Goal: Task Accomplishment & Management: Use online tool/utility

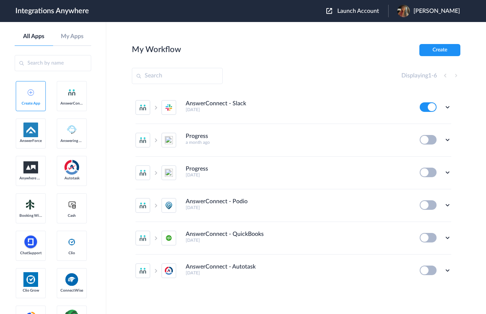
drag, startPoint x: 360, startPoint y: 11, endPoint x: 350, endPoint y: 48, distance: 37.9
click at [360, 11] on span "Launch Account" at bounding box center [358, 11] width 42 height 6
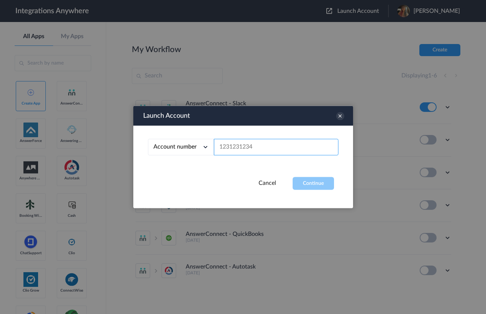
click at [263, 143] on input "text" at bounding box center [276, 147] width 125 height 16
paste input "9803324719"
type input "9803324719"
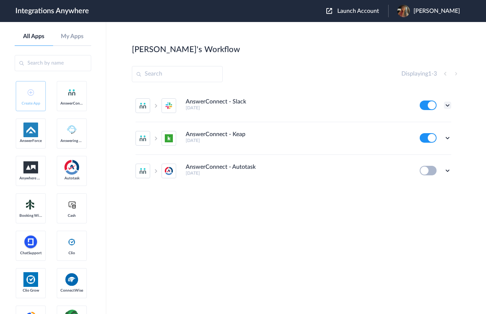
click at [447, 105] on icon at bounding box center [447, 104] width 7 height 7
click at [437, 122] on li "Edit" at bounding box center [428, 122] width 48 height 14
click at [426, 104] on button at bounding box center [428, 105] width 17 height 10
click at [451, 137] on icon at bounding box center [447, 137] width 7 height 7
click at [430, 153] on li "Edit" at bounding box center [428, 155] width 48 height 14
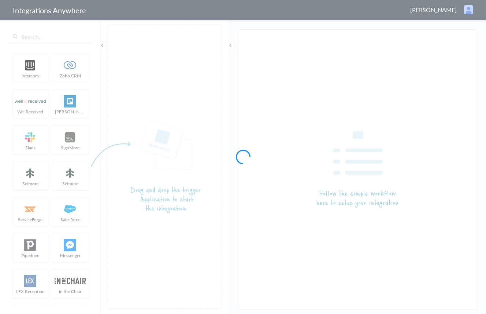
type input "AnswerConnect - Slack"
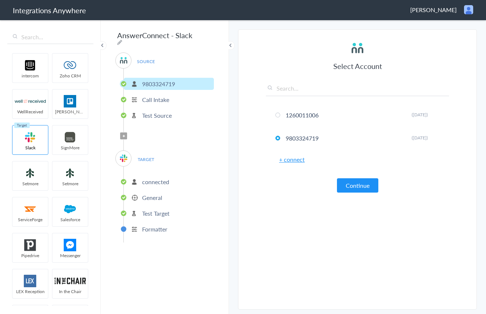
click at [147, 194] on p "General" at bounding box center [152, 197] width 20 height 8
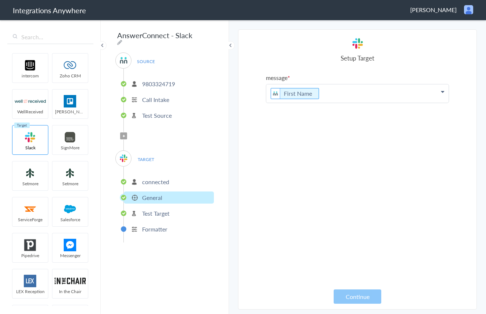
click at [149, 179] on p "connected" at bounding box center [155, 181] width 27 height 8
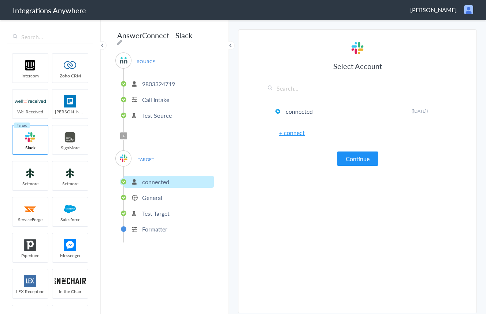
click at [358, 162] on button "Continue" at bounding box center [357, 158] width 41 height 14
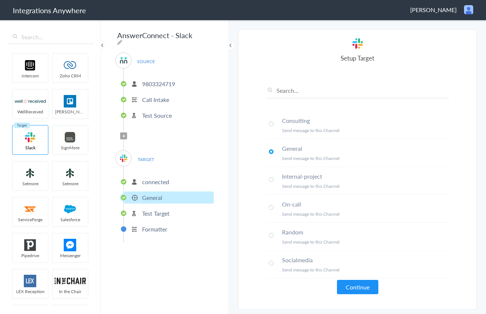
scroll to position [27, 0]
click at [271, 264] on span at bounding box center [271, 263] width 5 height 5
drag, startPoint x: 356, startPoint y: 287, endPoint x: 303, endPoint y: 300, distance: 54.8
click at [356, 287] on button "Continue" at bounding box center [357, 287] width 41 height 14
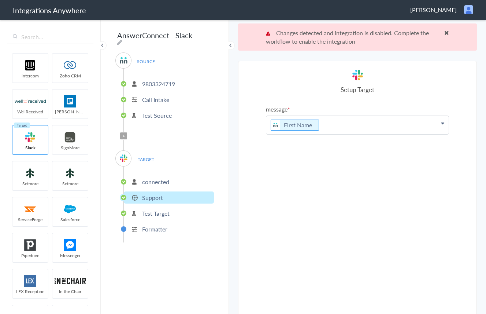
click at [443, 123] on icon at bounding box center [442, 123] width 3 height 6
click at [459, 141] on section "Select Account 1260011006 Rename Delete (20 days ago) 9803324719 Rename Delete …" at bounding box center [357, 201] width 239 height 280
click at [445, 32] on span at bounding box center [446, 33] width 5 height 6
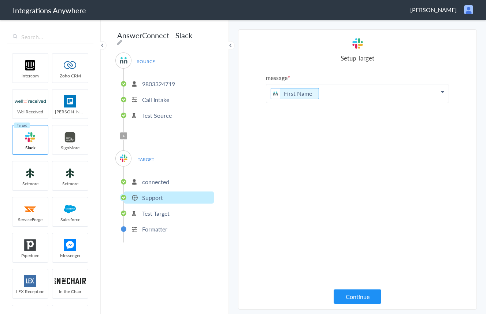
drag, startPoint x: 330, startPoint y: 95, endPoint x: 343, endPoint y: 97, distance: 12.2
click at [330, 95] on p "First Name" at bounding box center [357, 93] width 182 height 18
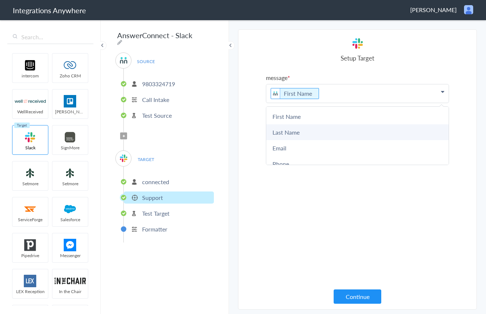
click at [305, 134] on link "Last Name" at bounding box center [357, 132] width 182 height 16
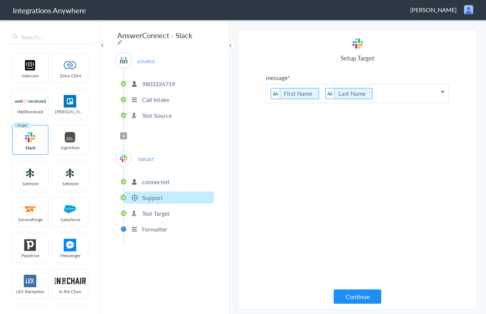
click at [385, 93] on p "First Name Last Name" at bounding box center [357, 93] width 182 height 18
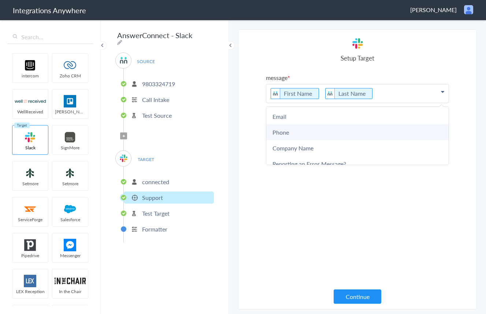
scroll to position [32, 0]
click at [328, 147] on link "Company Name" at bounding box center [357, 148] width 182 height 16
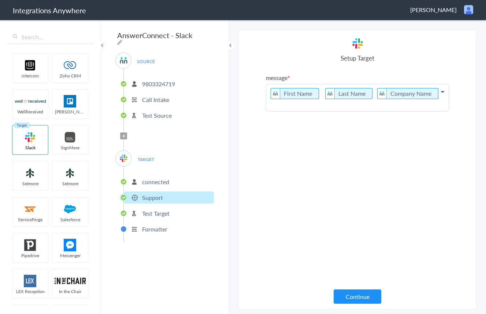
click at [435, 93] on p "First Name Last Name Company Name" at bounding box center [357, 97] width 182 height 27
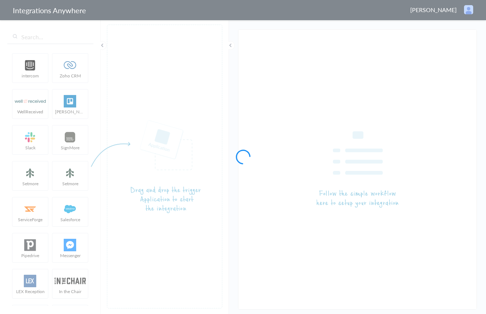
type input "AnswerConnect - Keap"
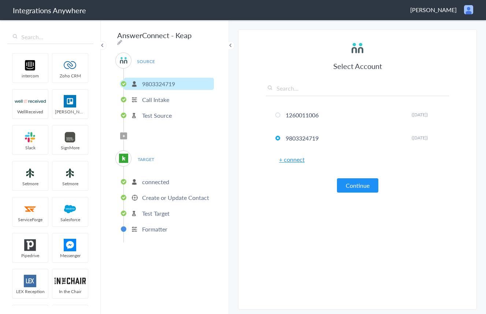
click at [352, 185] on button "Continue" at bounding box center [357, 185] width 41 height 14
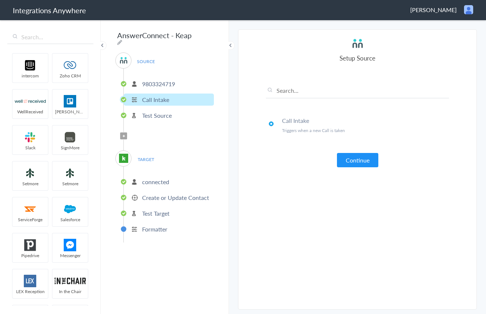
click at [346, 162] on button "Continue" at bounding box center [357, 160] width 41 height 14
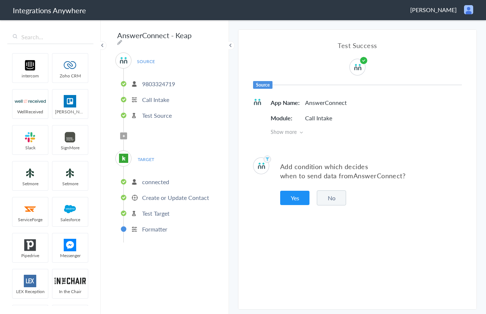
click at [297, 132] on span "Show more" at bounding box center [366, 131] width 191 height 7
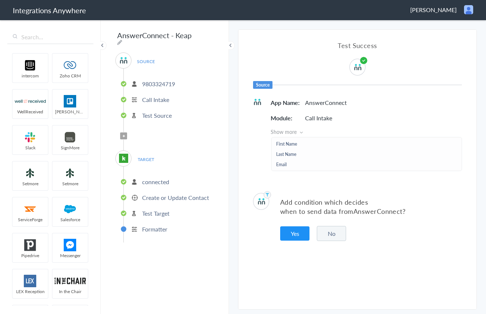
click at [297, 132] on span "Show more" at bounding box center [366, 131] width 191 height 7
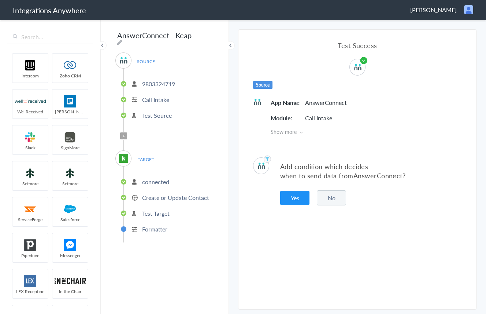
click at [334, 201] on button "No" at bounding box center [331, 197] width 29 height 15
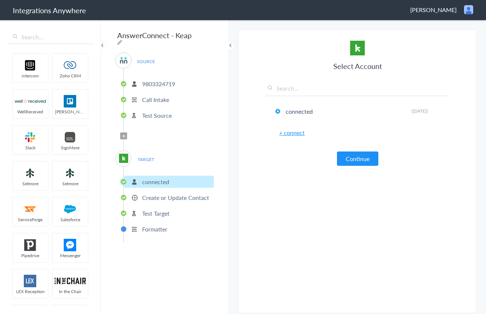
click at [352, 157] on button "Continue" at bounding box center [357, 158] width 41 height 14
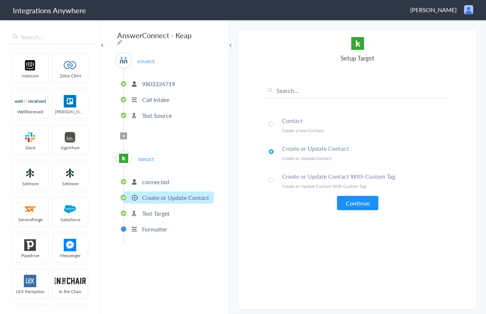
click at [364, 203] on button "Continue" at bounding box center [357, 203] width 41 height 14
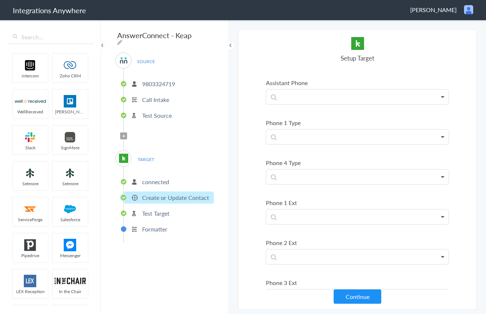
scroll to position [566, 0]
click at [400, 134] on p at bounding box center [357, 135] width 182 height 15
click at [455, 149] on section "Select Account 1260011006 Rename Delete (20 days ago) 9803324719 Rename Delete …" at bounding box center [357, 169] width 239 height 280
click at [456, 163] on section "Select Account 1260011006 Rename Delete (20 days ago) 9803324719 Rename Delete …" at bounding box center [357, 169] width 239 height 280
click at [256, 146] on section "Select Account 1260011006 Rename Delete (20 days ago) 9803324719 Rename Delete …" at bounding box center [357, 169] width 239 height 280
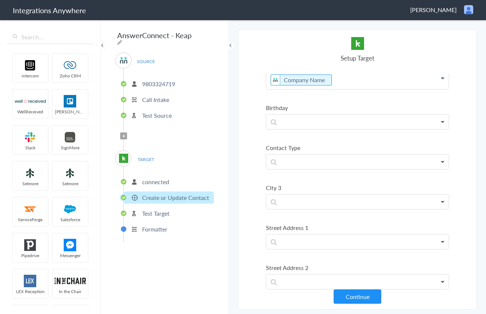
scroll to position [1147, 0]
click at [343, 160] on p at bounding box center [357, 160] width 182 height 15
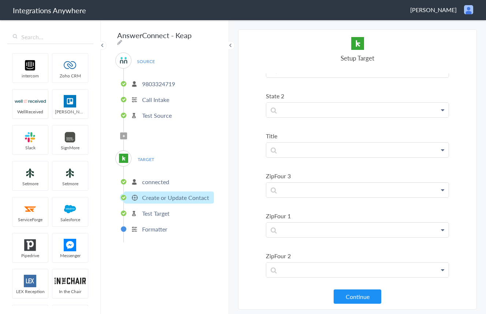
scroll to position [2720, 0]
click at [356, 297] on button "Continue" at bounding box center [358, 296] width 48 height 14
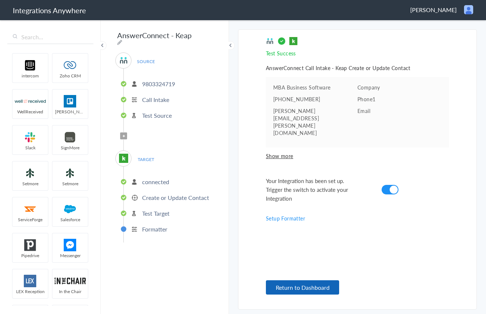
click at [299, 286] on button "Return to Dashboard" at bounding box center [302, 287] width 73 height 14
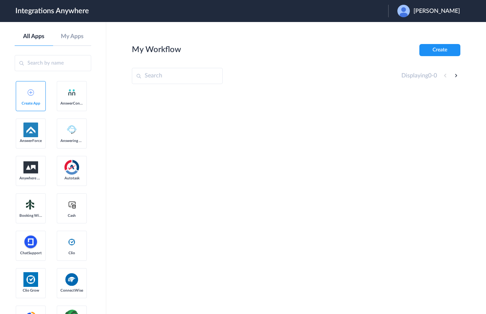
click at [455, 10] on span "[PERSON_NAME]" at bounding box center [437, 11] width 47 height 7
click at [429, 29] on li "Logout" at bounding box center [427, 30] width 79 height 14
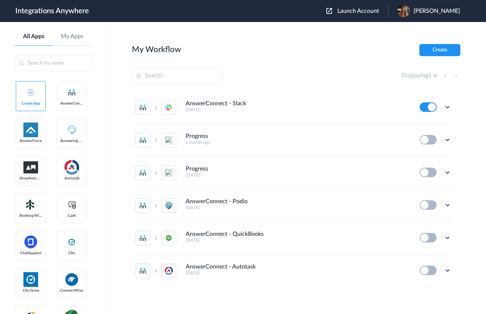
drag, startPoint x: 362, startPoint y: 10, endPoint x: 352, endPoint y: 84, distance: 75.0
click at [362, 10] on span "Launch Account" at bounding box center [358, 11] width 42 height 6
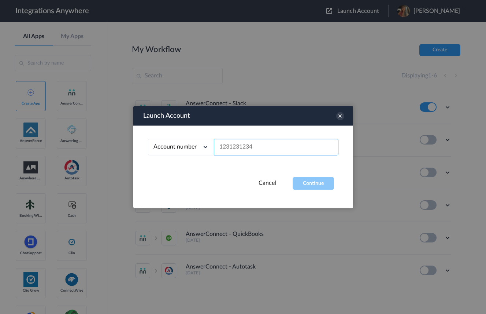
click at [287, 146] on input "text" at bounding box center [276, 147] width 125 height 16
paste input "9803324719"
type input "9803324719"
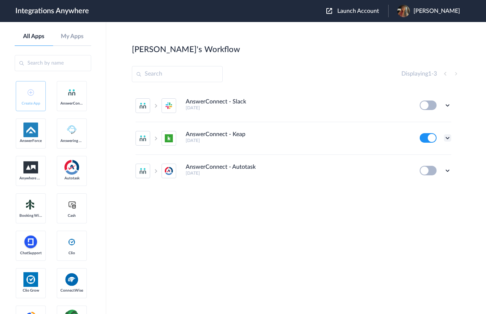
click at [449, 138] on icon at bounding box center [447, 137] width 7 height 7
click at [425, 156] on link "Edit" at bounding box center [418, 154] width 18 height 5
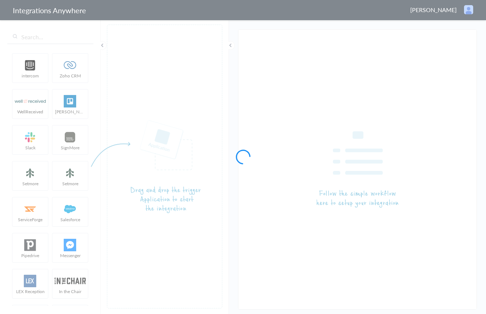
type input "AnswerConnect - Keap"
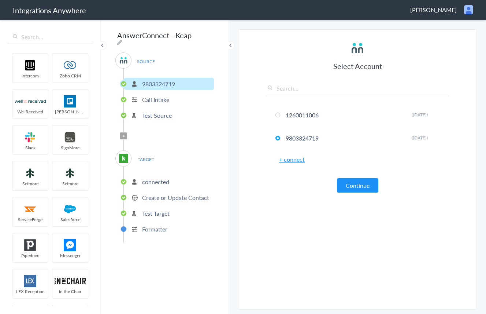
click at [175, 196] on p "Create or Update Contact" at bounding box center [175, 197] width 67 height 8
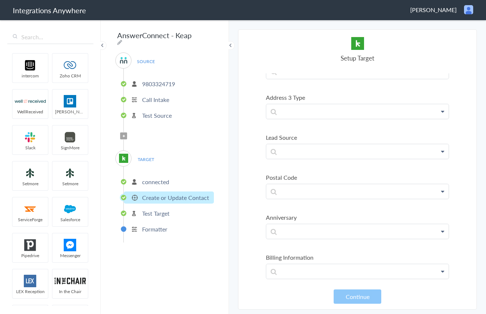
scroll to position [1552, 0]
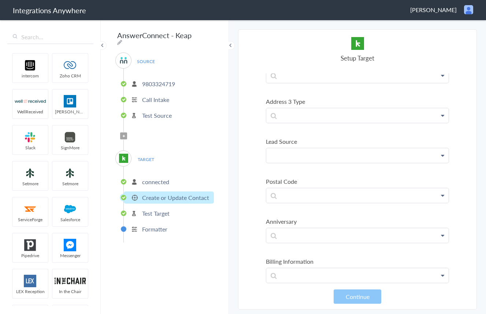
click at [368, 158] on p at bounding box center [357, 155] width 182 height 14
click at [295, 178] on link "Referral Source" at bounding box center [357, 177] width 182 height 16
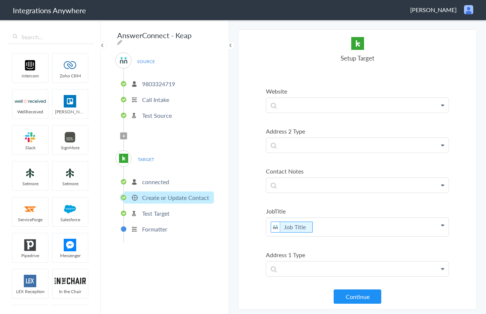
scroll to position [2320, 0]
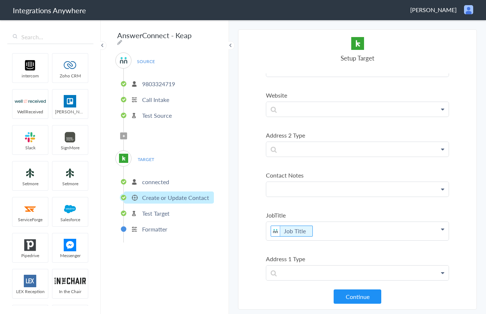
click at [325, 188] on p at bounding box center [357, 189] width 182 height 14
click at [318, 210] on link "Call Regarding" at bounding box center [357, 210] width 182 height 16
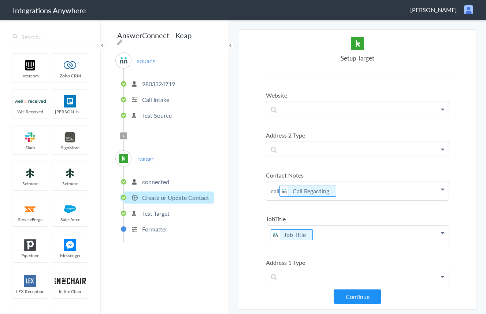
click at [370, 192] on p "call Call Regarding" at bounding box center [357, 191] width 182 height 18
click at [279, 192] on p "call Call Regarding" at bounding box center [357, 191] width 182 height 18
click at [352, 191] on p "Call Regarding" at bounding box center [357, 191] width 182 height 18
click at [466, 200] on section "Select Account 1260011006 Rename Delete (20 days ago) 9803324719 Rename Delete …" at bounding box center [357, 169] width 239 height 280
click at [355, 295] on button "Continue" at bounding box center [358, 296] width 48 height 14
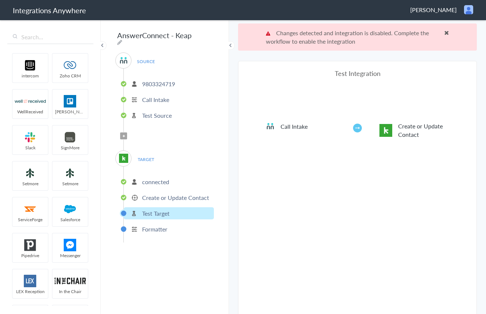
drag, startPoint x: 447, startPoint y: 32, endPoint x: 443, endPoint y: 100, distance: 68.2
click at [446, 32] on span at bounding box center [446, 33] width 5 height 6
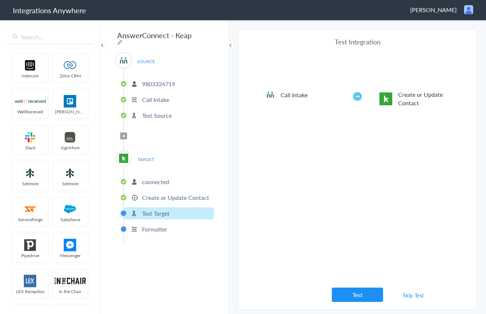
click at [370, 290] on button "Test" at bounding box center [357, 294] width 51 height 14
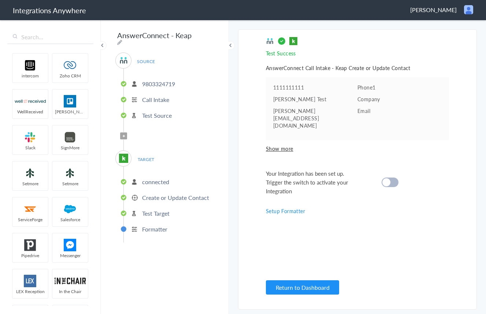
drag, startPoint x: 391, startPoint y: 167, endPoint x: 389, endPoint y: 196, distance: 28.6
click at [391, 177] on div at bounding box center [390, 182] width 17 height 10
click at [279, 145] on span "Show more" at bounding box center [357, 148] width 183 height 7
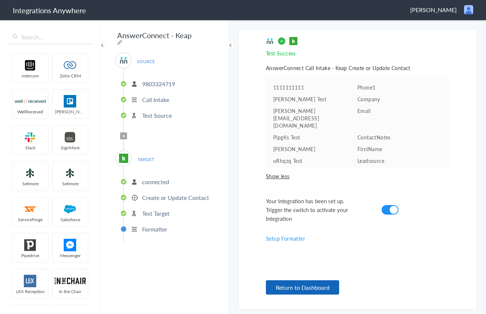
click at [304, 286] on button "Return to Dashboard" at bounding box center [302, 287] width 73 height 14
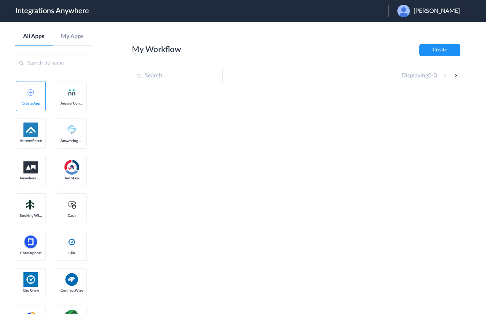
click at [442, 12] on span "[PERSON_NAME]" at bounding box center [437, 11] width 47 height 7
click at [428, 32] on li "Logout" at bounding box center [427, 30] width 79 height 14
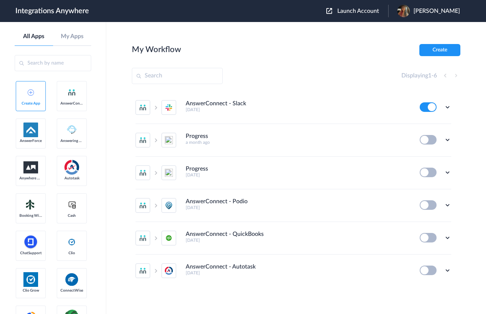
click at [378, 8] on span "Launch Account" at bounding box center [358, 11] width 42 height 6
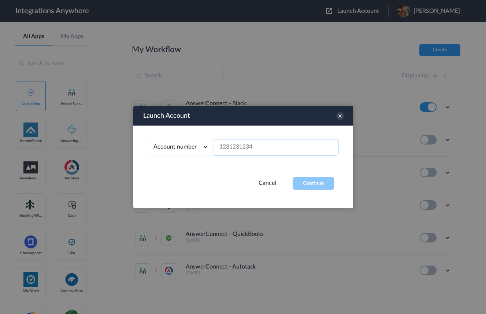
click at [262, 147] on input "text" at bounding box center [276, 147] width 125 height 16
paste input "9803324719"
type input "9803324719"
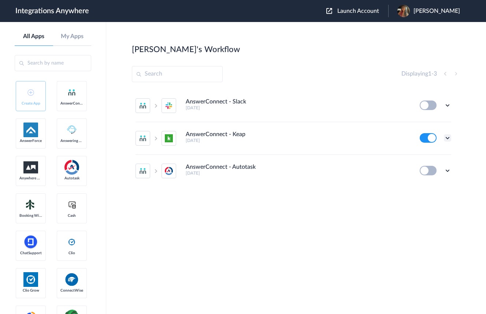
click at [448, 138] on icon at bounding box center [447, 137] width 7 height 7
click at [422, 155] on link "Edit" at bounding box center [418, 154] width 18 height 5
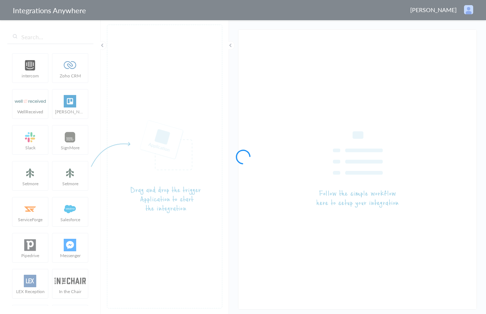
type input "AnswerConnect - Keap"
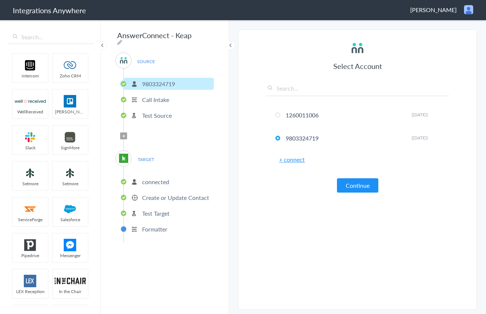
click at [341, 181] on button "Continue" at bounding box center [357, 185] width 41 height 14
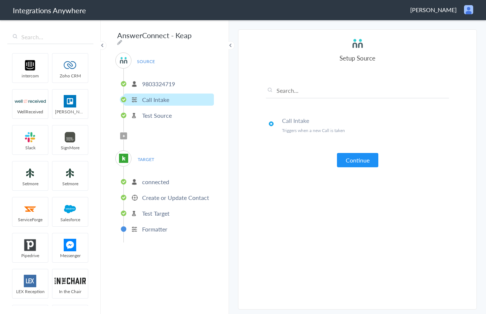
drag, startPoint x: 359, startPoint y: 164, endPoint x: 339, endPoint y: 180, distance: 25.1
click at [359, 164] on button "Continue" at bounding box center [357, 160] width 41 height 14
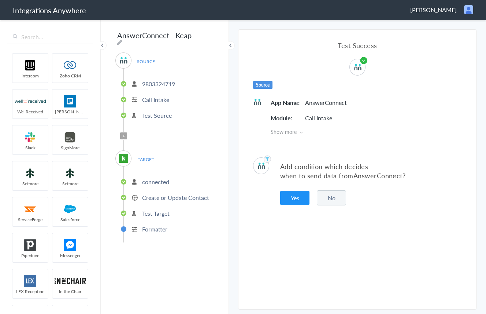
click at [333, 198] on button "No" at bounding box center [331, 197] width 29 height 15
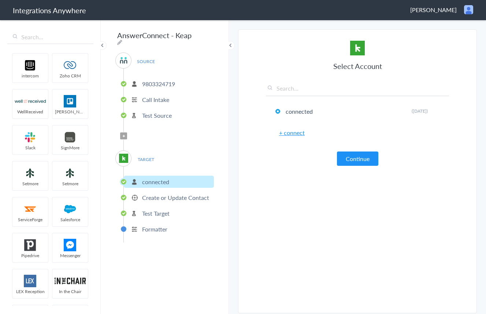
click at [358, 162] on button "Continue" at bounding box center [357, 158] width 41 height 14
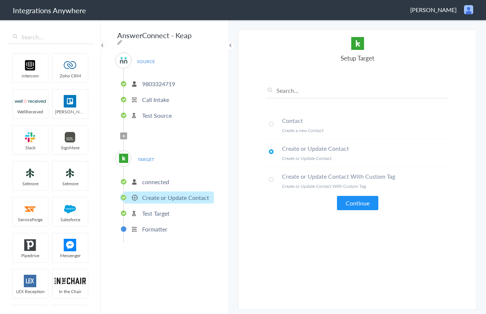
click at [359, 200] on button "Continue" at bounding box center [357, 203] width 41 height 14
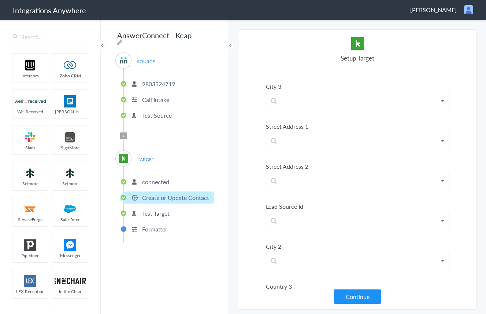
scroll to position [1258, 0]
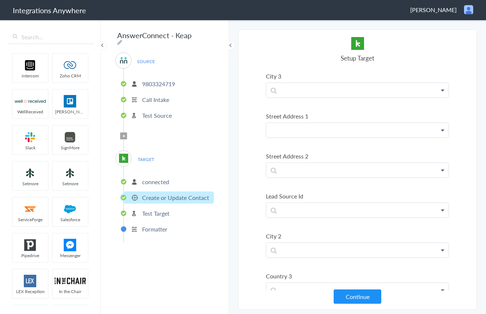
click at [363, 136] on p at bounding box center [357, 130] width 182 height 15
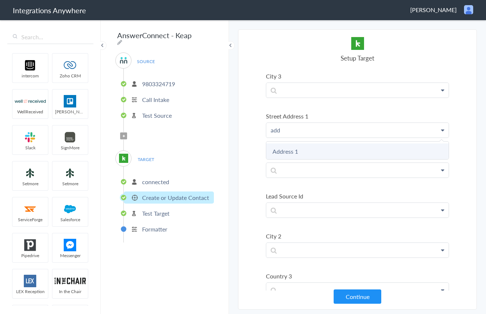
click at [333, 148] on link "Address 1" at bounding box center [357, 151] width 182 height 16
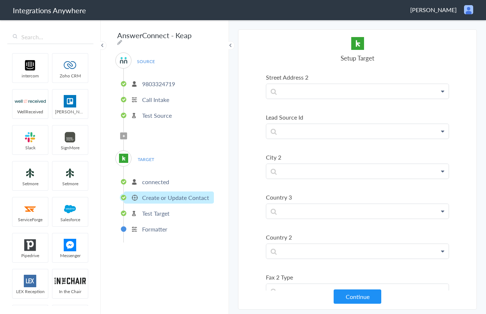
scroll to position [1337, 0]
click at [324, 176] on p at bounding box center [357, 174] width 182 height 15
click at [314, 208] on link "City" at bounding box center [357, 211] width 182 height 16
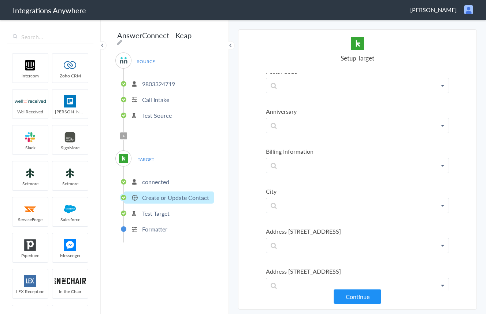
scroll to position [1672, 0]
click at [325, 206] on p at bounding box center [357, 205] width 182 height 15
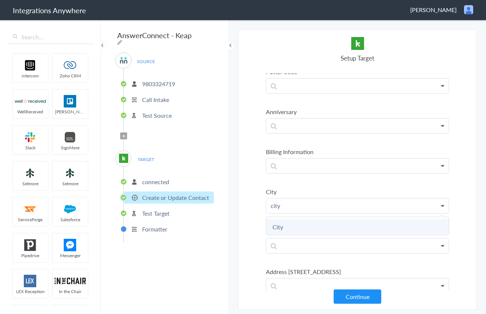
drag, startPoint x: 307, startPoint y: 222, endPoint x: 311, endPoint y: 215, distance: 7.7
click at [307, 222] on link "City" at bounding box center [357, 227] width 182 height 16
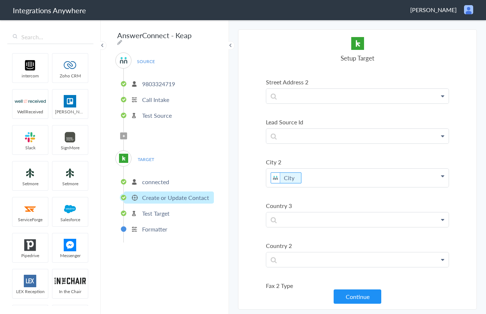
scroll to position [1333, 0]
click at [316, 178] on p "City" at bounding box center [357, 179] width 182 height 18
drag, startPoint x: 460, startPoint y: 166, endPoint x: 454, endPoint y: 167, distance: 6.0
click at [460, 166] on section "Select Account 1260011006 Rename Delete ([DATE]) 9803324719 Rename Delete ([DAT…" at bounding box center [357, 169] width 239 height 280
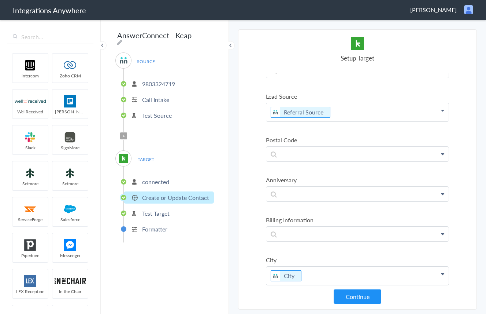
scroll to position [1600, 0]
click at [339, 154] on p at bounding box center [357, 154] width 182 height 15
click at [327, 175] on link "Zip/Postal Code" at bounding box center [357, 176] width 182 height 16
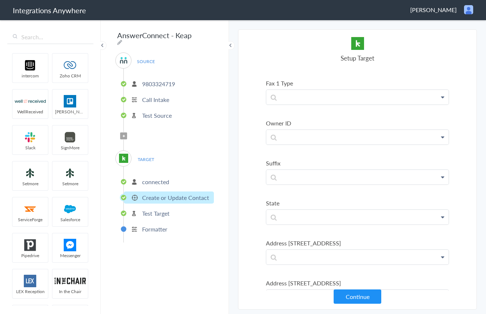
scroll to position [1919, 0]
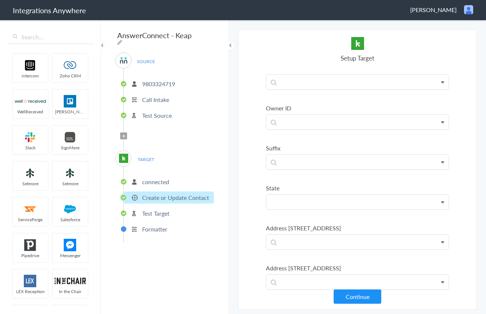
click at [353, 202] on p at bounding box center [357, 202] width 182 height 15
click at [301, 223] on link "State" at bounding box center [357, 223] width 182 height 16
click at [356, 301] on button "Continue" at bounding box center [358, 296] width 48 height 14
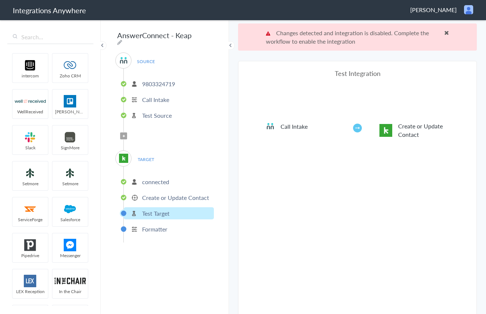
drag, startPoint x: 447, startPoint y: 33, endPoint x: 417, endPoint y: 102, distance: 75.5
click at [447, 33] on span at bounding box center [446, 33] width 5 height 6
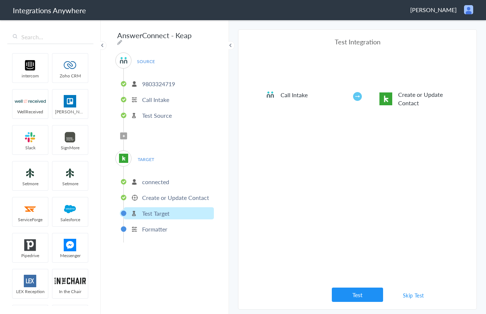
drag, startPoint x: 344, startPoint y: 293, endPoint x: 345, endPoint y: 288, distance: 5.6
click at [344, 293] on button "Test" at bounding box center [357, 294] width 51 height 14
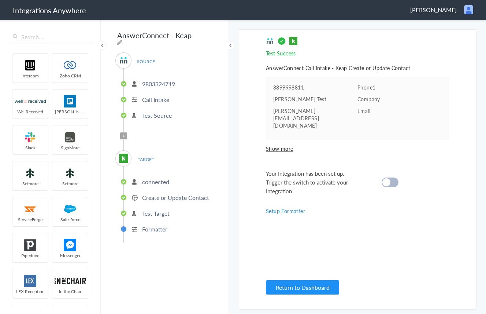
drag, startPoint x: 396, startPoint y: 168, endPoint x: 400, endPoint y: 204, distance: 36.5
click at [396, 177] on div at bounding box center [390, 182] width 17 height 10
click at [283, 145] on span "Show more" at bounding box center [357, 148] width 183 height 7
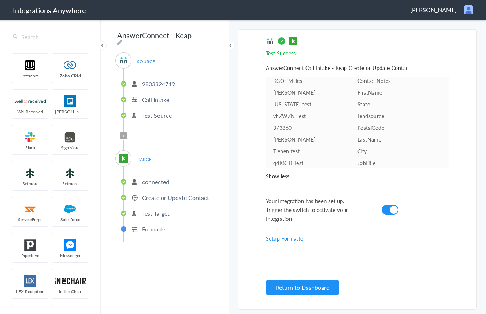
scroll to position [63, 0]
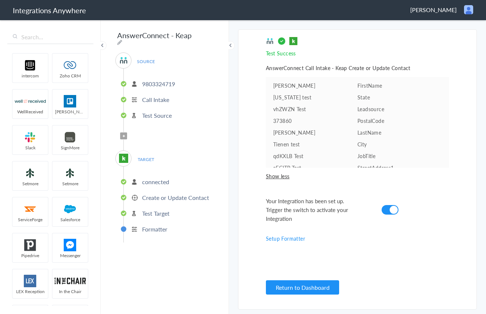
click at [149, 81] on p "9803324719" at bounding box center [158, 83] width 33 height 8
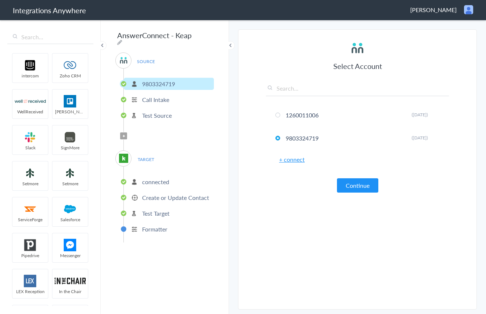
click at [350, 189] on button "Continue" at bounding box center [357, 185] width 41 height 14
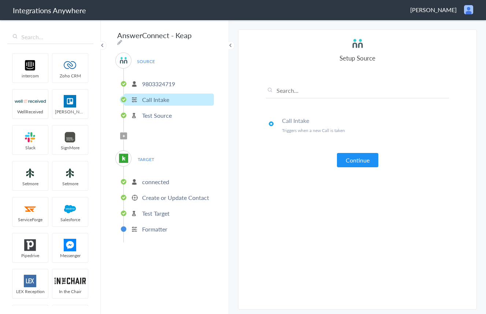
click at [345, 162] on button "Continue" at bounding box center [357, 160] width 41 height 14
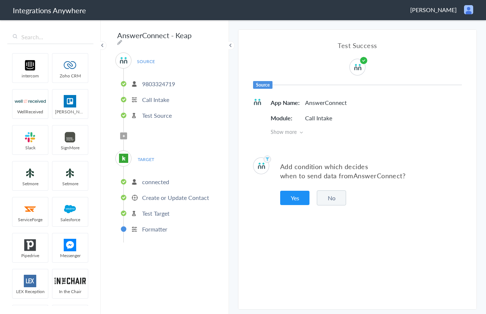
click at [297, 201] on button "Yes" at bounding box center [294, 197] width 29 height 14
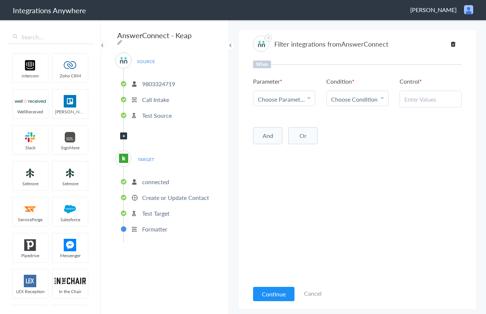
click at [289, 100] on span "Choose Parameter" at bounding box center [281, 99] width 47 height 8
click at [288, 119] on input "text" at bounding box center [284, 119] width 62 height 16
type input "clos"
click at [294, 135] on link "Call Closing Note" at bounding box center [284, 135] width 62 height 16
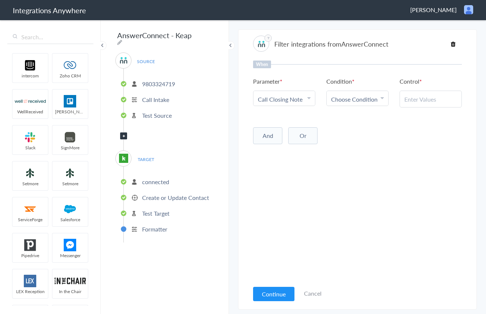
click at [338, 100] on span "Choose Condition" at bounding box center [354, 99] width 47 height 8
click at [359, 132] on link "Does Not Exists" at bounding box center [358, 128] width 62 height 16
click at [264, 135] on button "And" at bounding box center [267, 134] width 29 height 17
click at [291, 150] on span "Choose Parameter" at bounding box center [281, 149] width 47 height 8
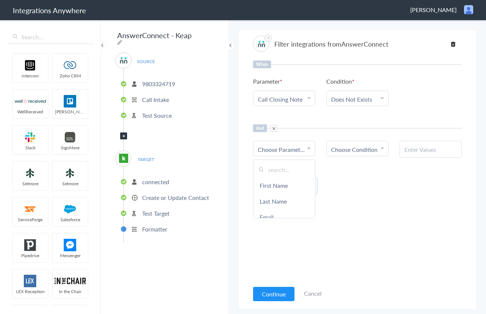
click at [291, 171] on input "text" at bounding box center [284, 170] width 62 height 16
click at [291, 186] on link "Call Regarding" at bounding box center [284, 189] width 62 height 16
click at [355, 151] on span "Choose Condition" at bounding box center [354, 149] width 47 height 8
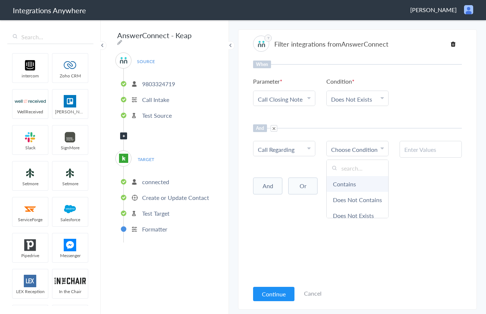
scroll to position [0, 0]
click at [351, 185] on link "Contains" at bounding box center [358, 185] width 62 height 16
click at [310, 148] on icon at bounding box center [308, 148] width 3 height 6
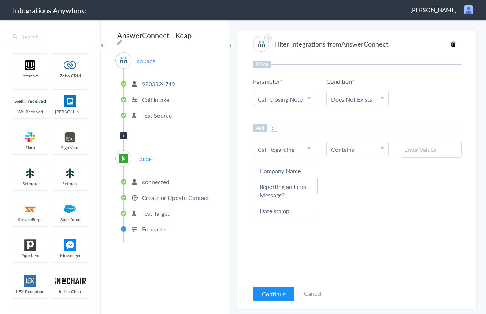
click at [298, 150] on Regarding "Call Regarding" at bounding box center [282, 149] width 49 height 8
click at [308, 147] on icon at bounding box center [308, 148] width 3 height 6
click at [292, 170] on input "text" at bounding box center [284, 170] width 62 height 16
type input "call ty"
drag, startPoint x: 278, startPoint y: 188, endPoint x: 286, endPoint y: 186, distance: 8.2
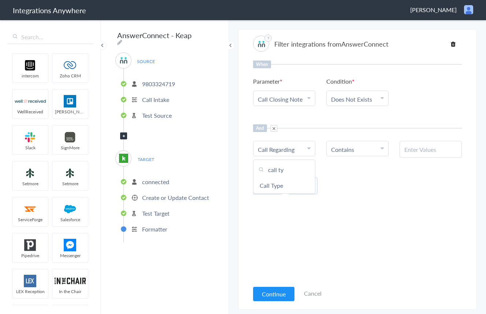
click at [278, 188] on link "Call Type" at bounding box center [284, 185] width 62 height 16
click at [418, 153] on input "text" at bounding box center [430, 149] width 53 height 8
paste input "Yes - Existing Customer"
type input "Yes - Existing Customer"
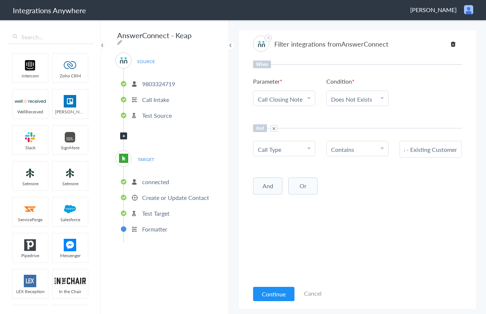
click at [431, 185] on div "And Or Add Filter" at bounding box center [357, 185] width 209 height 18
click at [267, 296] on button "Continue" at bounding box center [273, 293] width 41 height 14
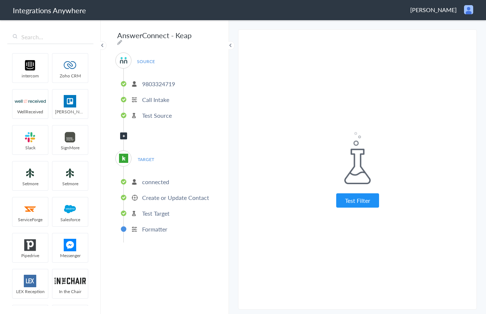
click at [363, 206] on button "Test Filter" at bounding box center [357, 200] width 43 height 14
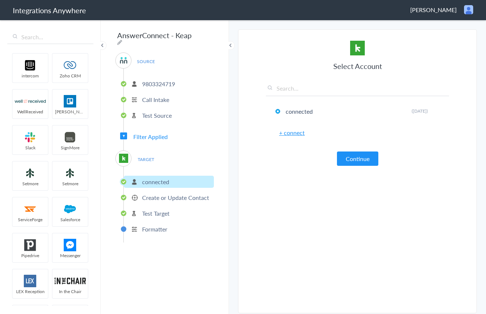
click at [349, 160] on button "Continue" at bounding box center [357, 158] width 41 height 14
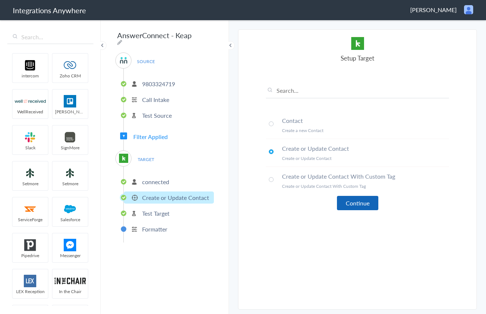
click at [351, 202] on button "Continue" at bounding box center [357, 203] width 41 height 14
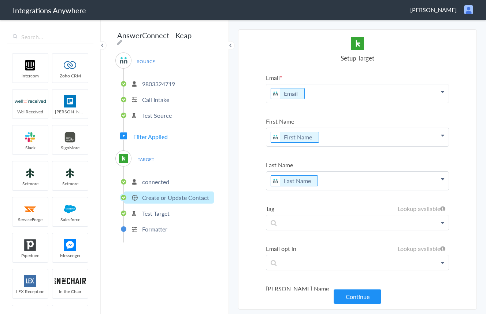
click at [360, 297] on button "Continue" at bounding box center [358, 296] width 48 height 14
